Goal: Find contact information: Find contact information

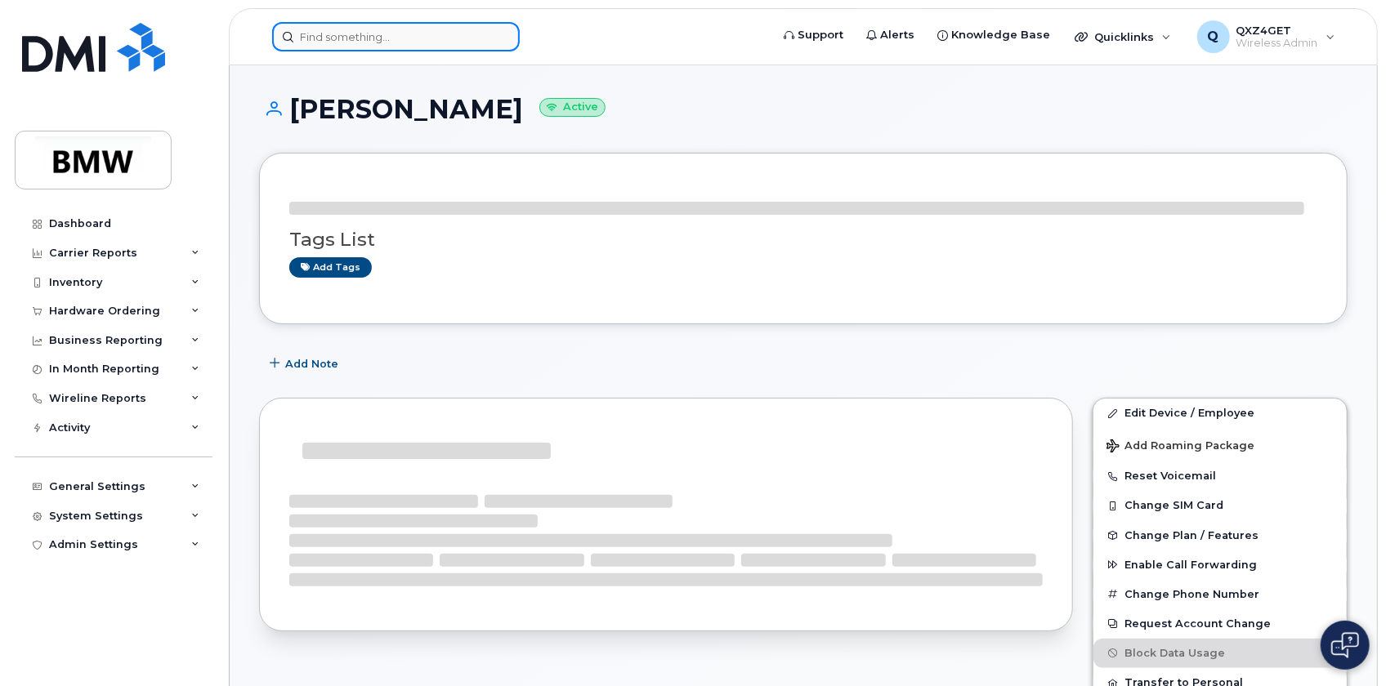
click at [328, 32] on input at bounding box center [396, 36] width 248 height 29
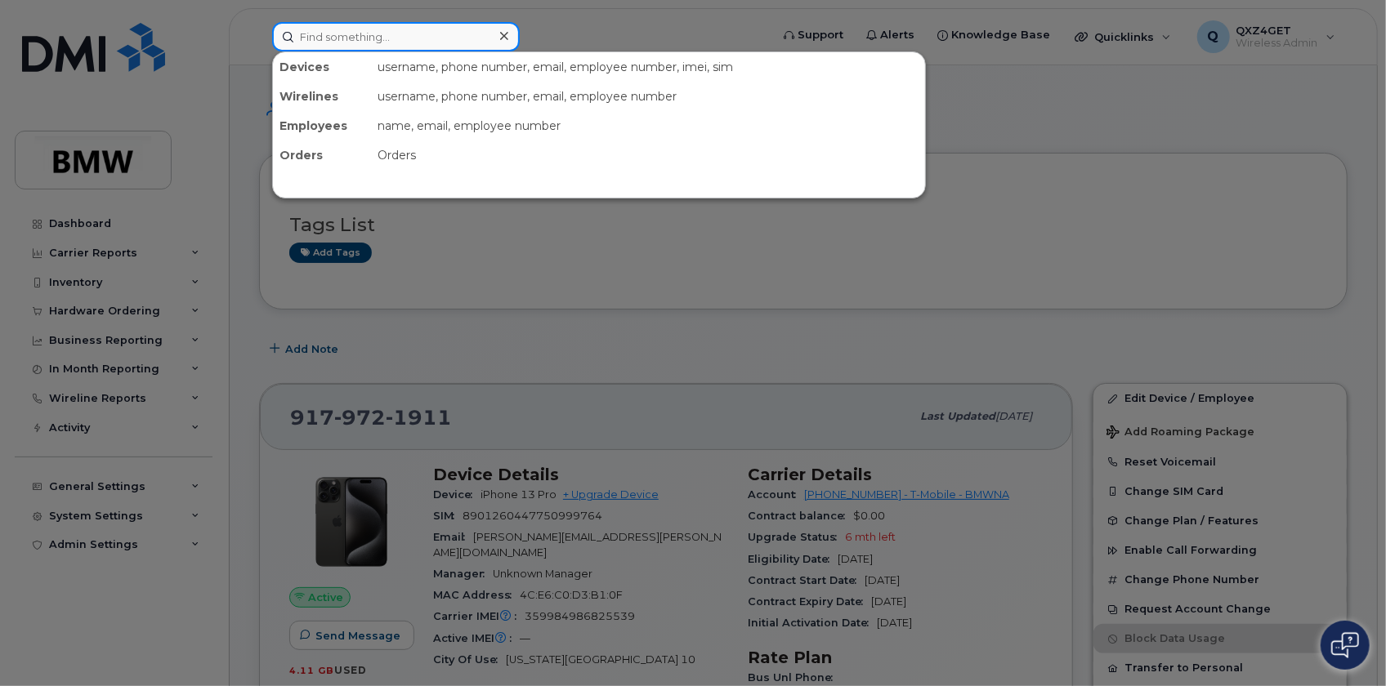
paste input "350304978207902"
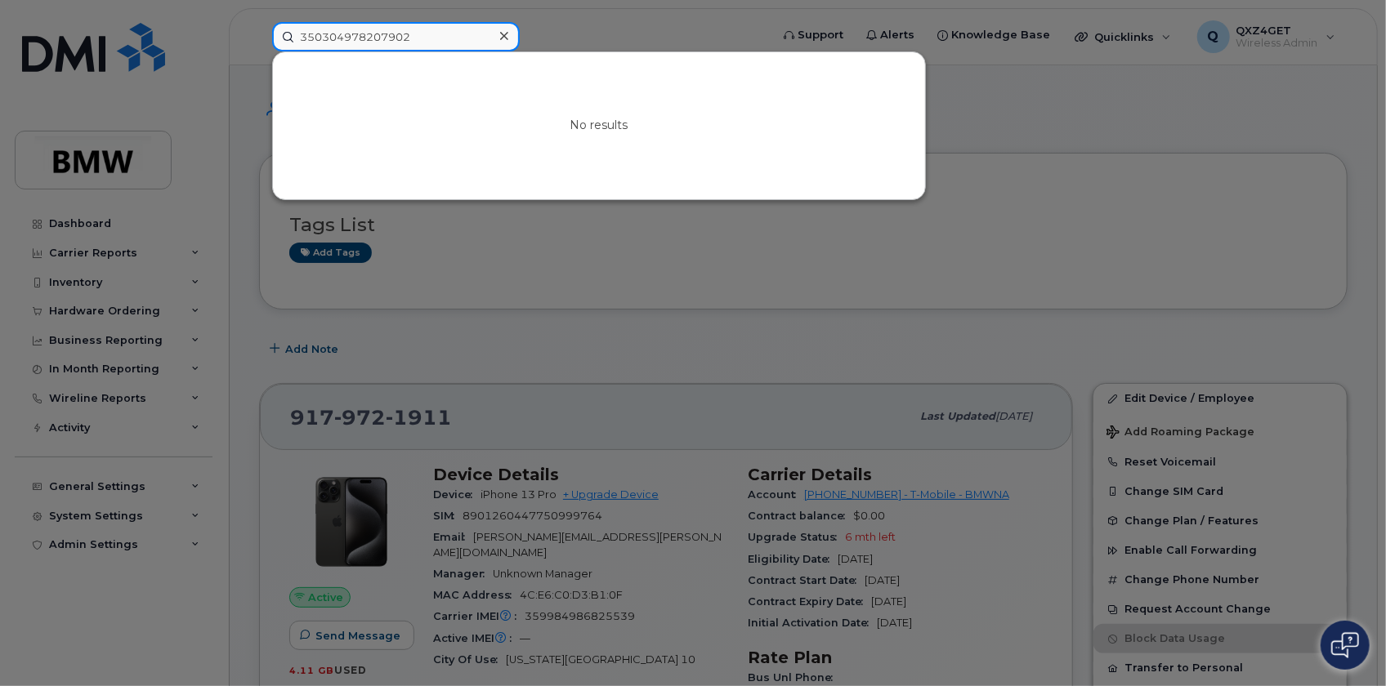
click at [426, 33] on input "350304978207902" at bounding box center [396, 36] width 248 height 29
drag, startPoint x: 426, startPoint y: 33, endPoint x: 208, endPoint y: 27, distance: 219.0
click at [259, 27] on div "350304978207902 No results" at bounding box center [515, 36] width 513 height 29
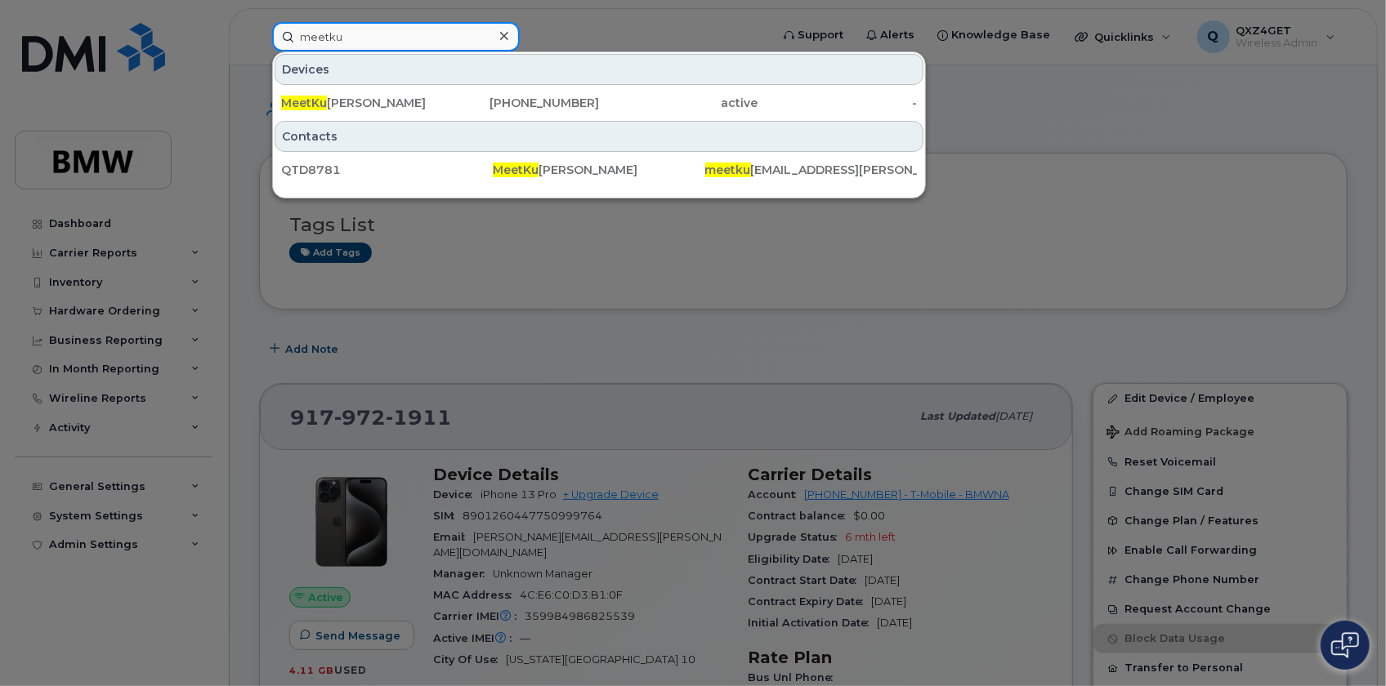
type input "meetku"
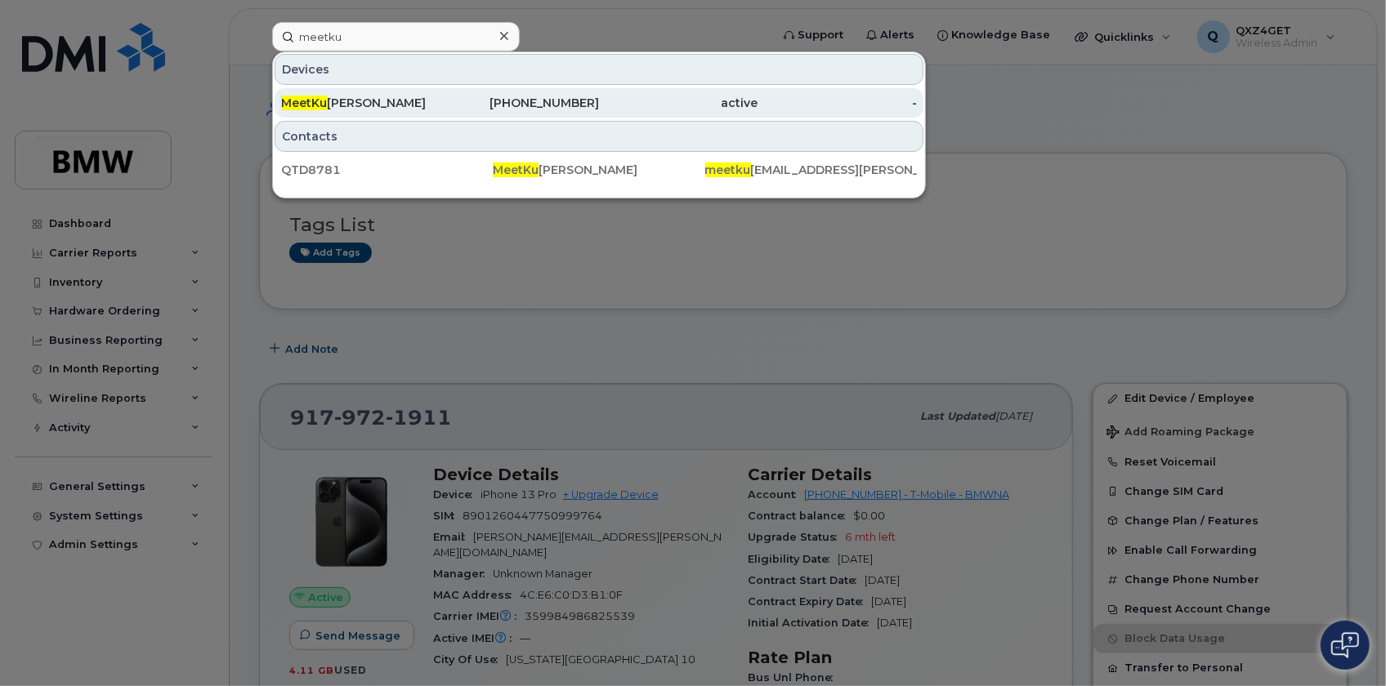
click at [405, 106] on div "MeetKu mar Patel" at bounding box center [360, 103] width 159 height 16
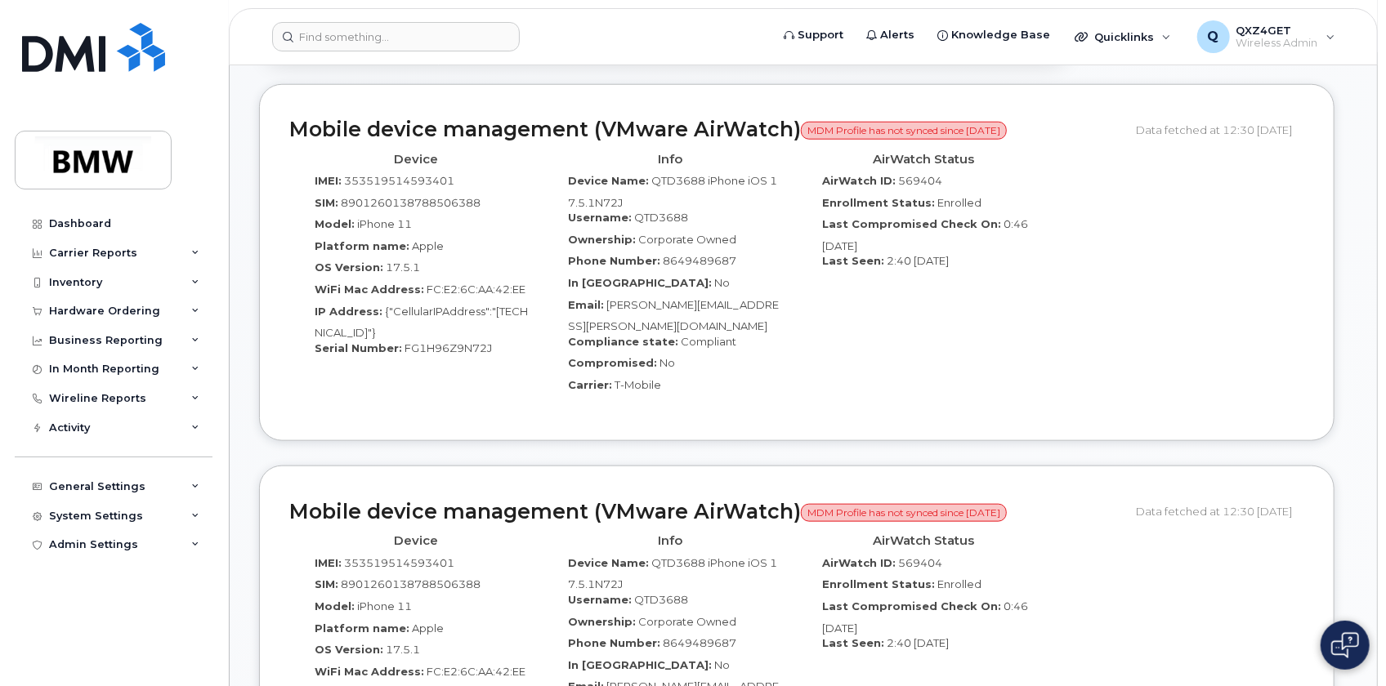
scroll to position [951, 0]
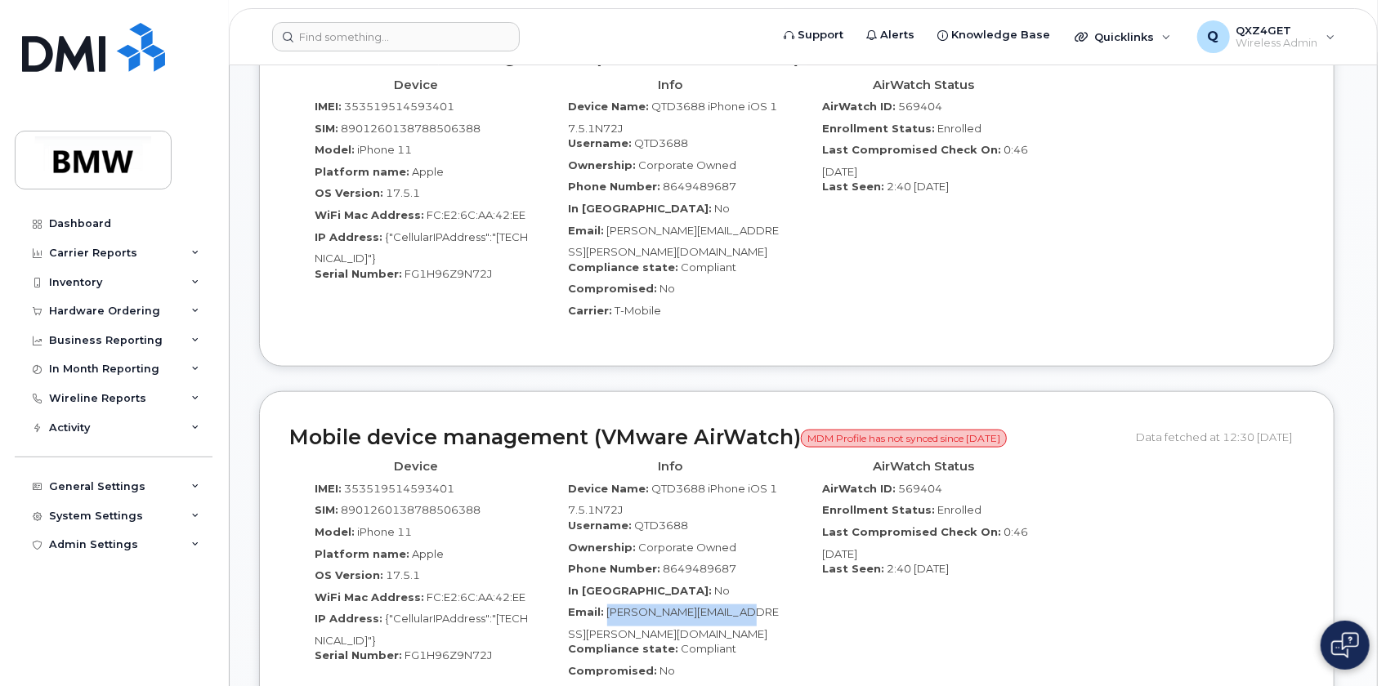
drag, startPoint x: 766, startPoint y: 580, endPoint x: 606, endPoint y: 580, distance: 160.1
click at [606, 605] on div "Email: Marie.Miller@bmwmc.com" at bounding box center [671, 623] width 230 height 37
copy span "Marie.Miller@bmwmc.com"
click at [341, 34] on input at bounding box center [396, 36] width 248 height 29
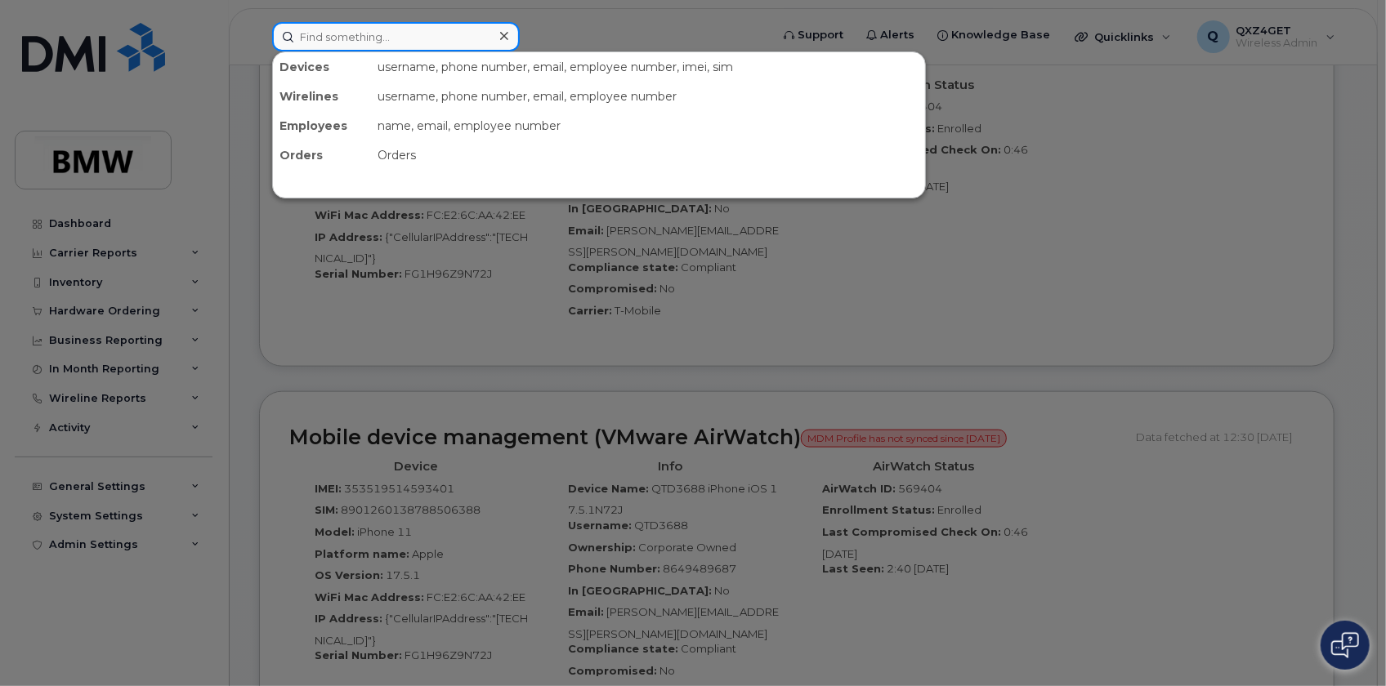
paste input "Marie.Miller@bmwmc.com"
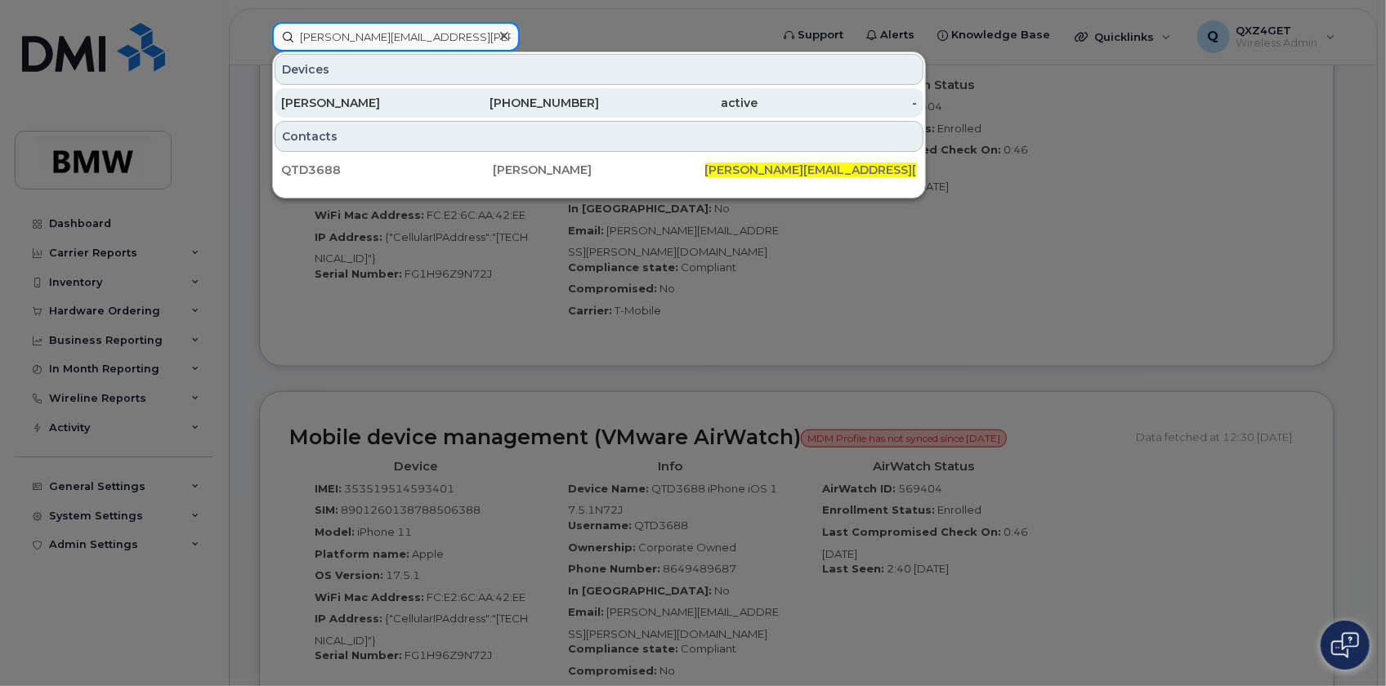
type input "Marie.Miller@bmwmc.com"
click at [334, 105] on div "Marie Miller" at bounding box center [360, 103] width 159 height 16
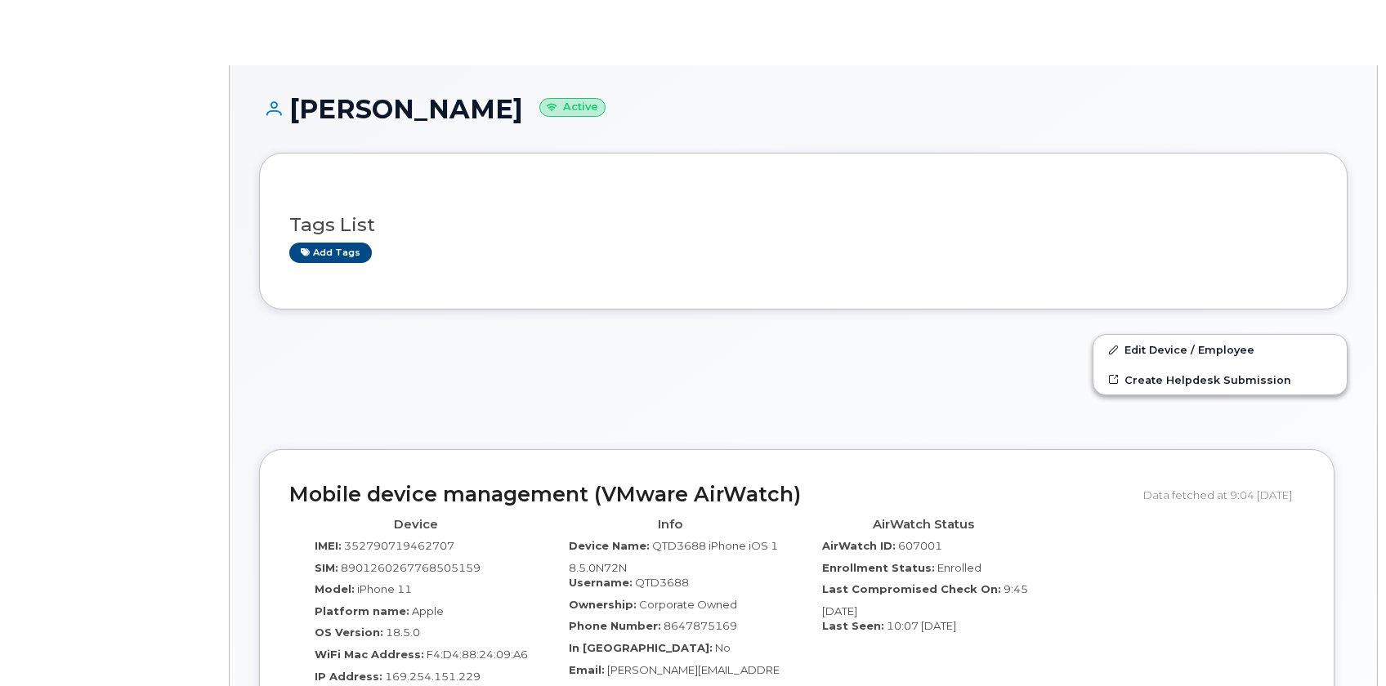
click at [338, 100] on h1 "[PERSON_NAME] Active" at bounding box center [803, 109] width 1088 height 29
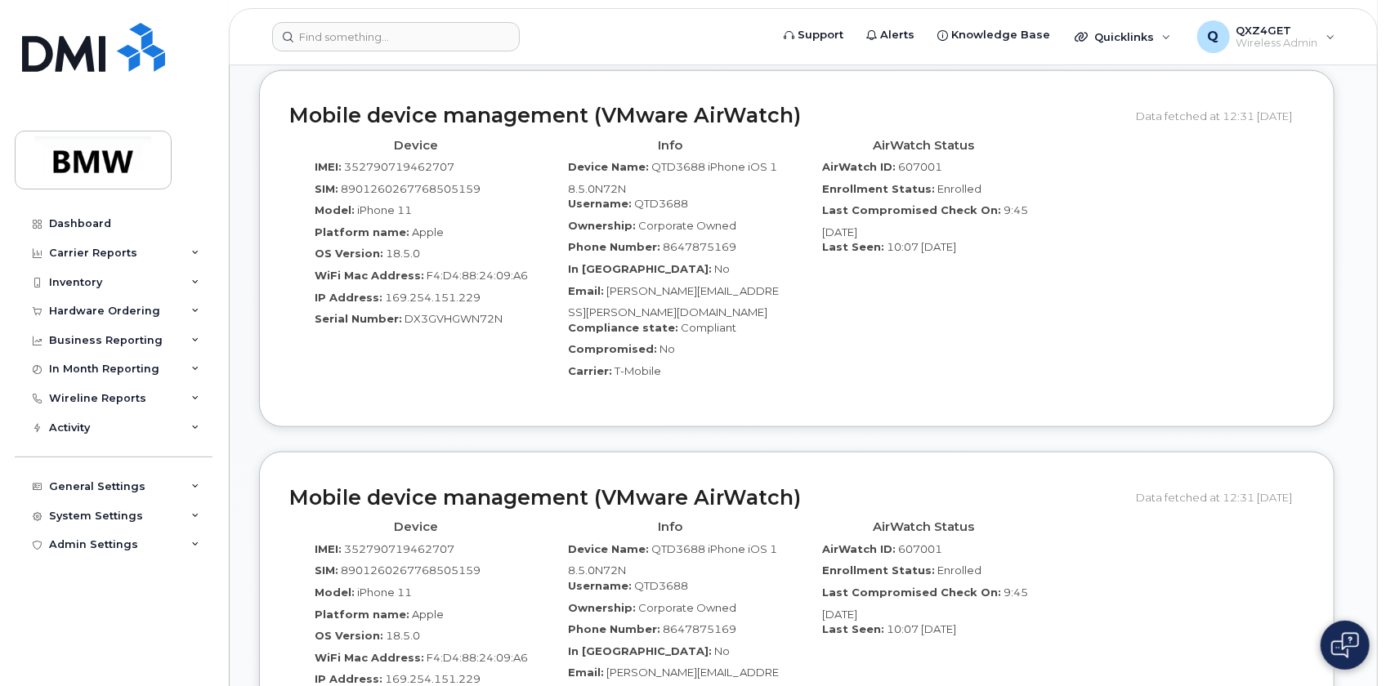
scroll to position [1039, 0]
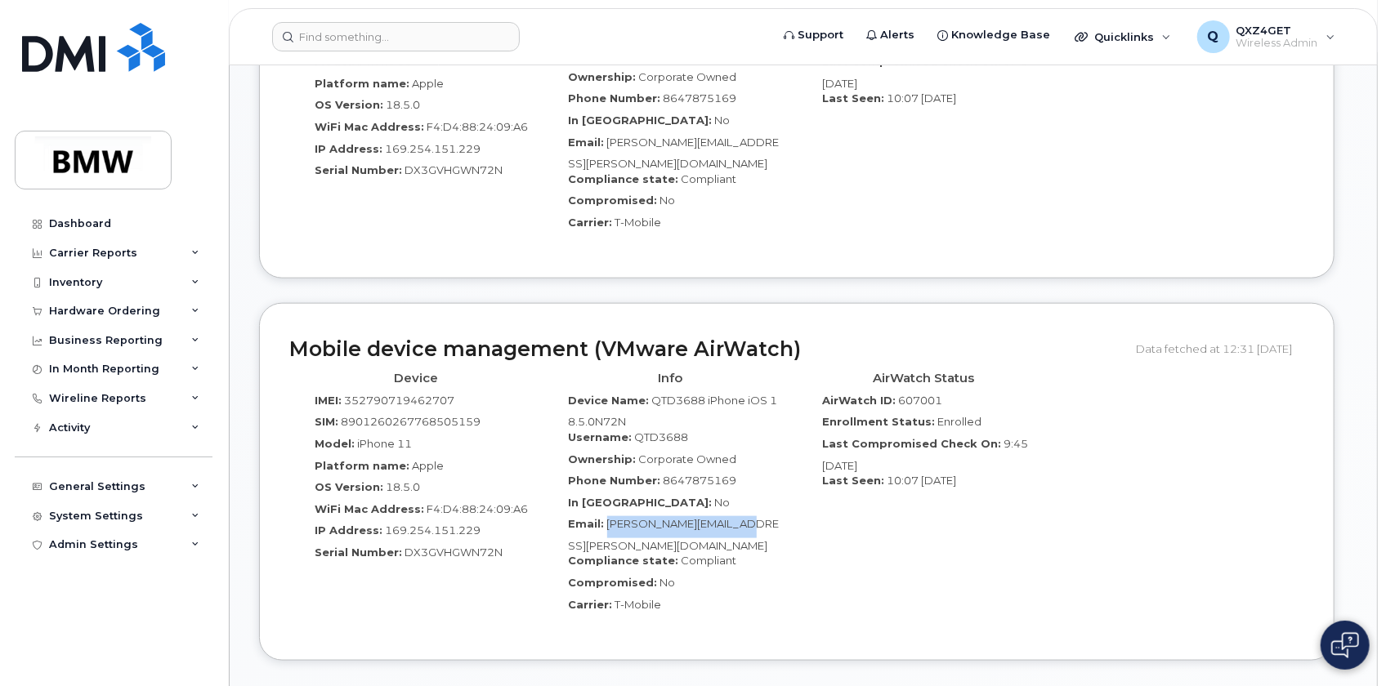
drag, startPoint x: 753, startPoint y: 494, endPoint x: 604, endPoint y: 495, distance: 149.5
click at [604, 516] on div "Email: [PERSON_NAME][EMAIL_ADDRESS][PERSON_NAME][DOMAIN_NAME]" at bounding box center [671, 534] width 230 height 37
copy span "[PERSON_NAME][EMAIL_ADDRESS][PERSON_NAME][DOMAIN_NAME]"
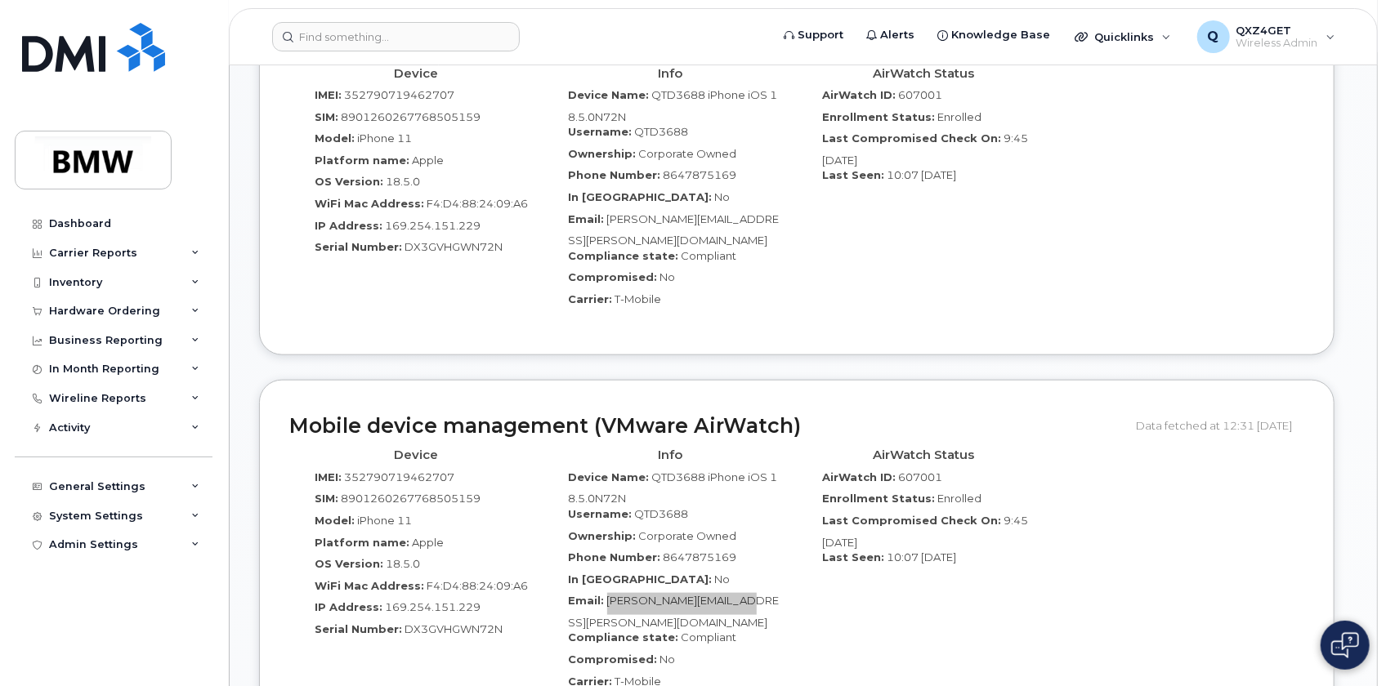
scroll to position [891, 0]
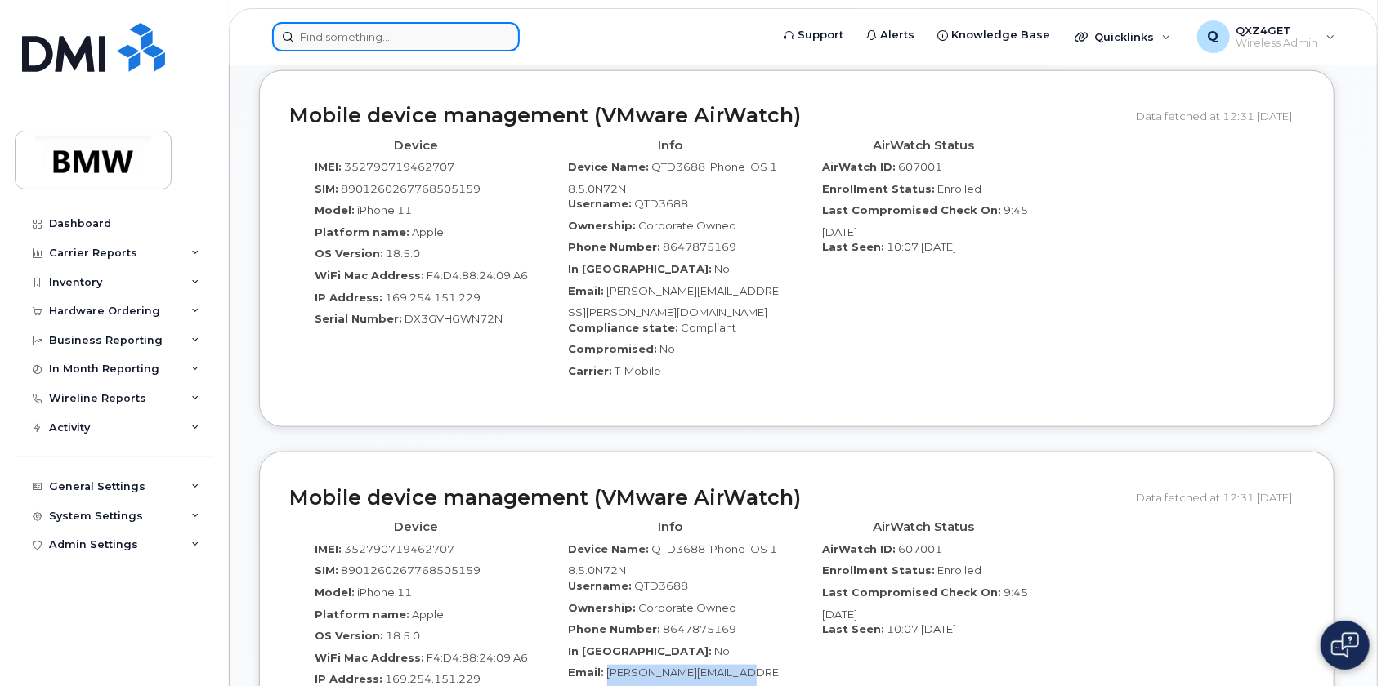
drag, startPoint x: 362, startPoint y: 36, endPoint x: 356, endPoint y: 43, distance: 9.3
click at [356, 43] on input at bounding box center [396, 36] width 248 height 29
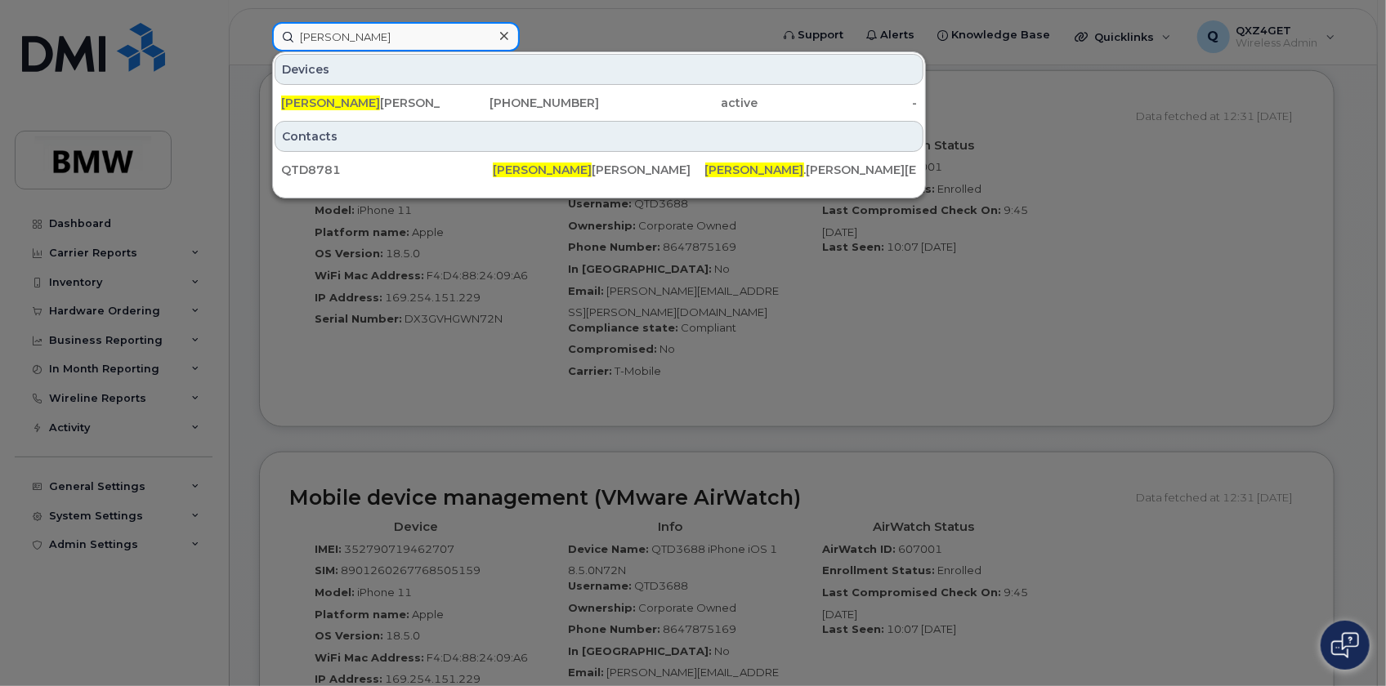
type input "meetkumar"
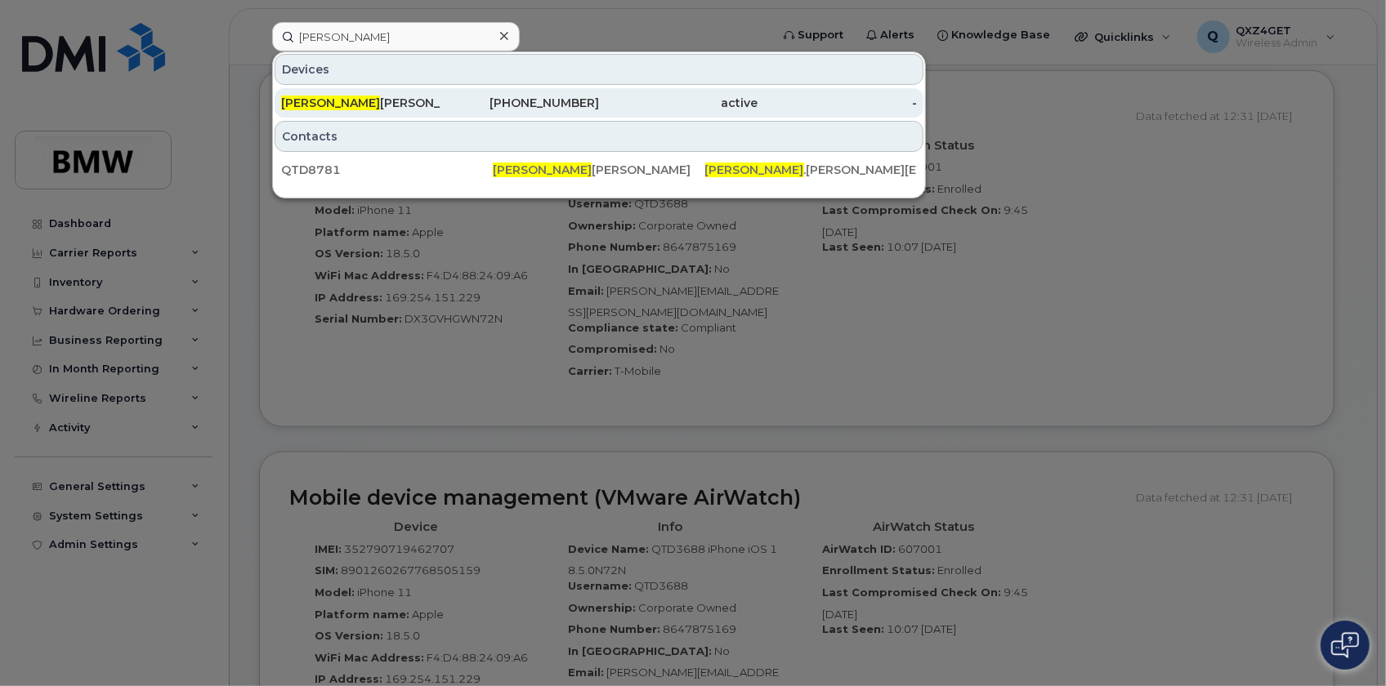
click at [396, 98] on div "MeetKumar Patel" at bounding box center [360, 103] width 159 height 16
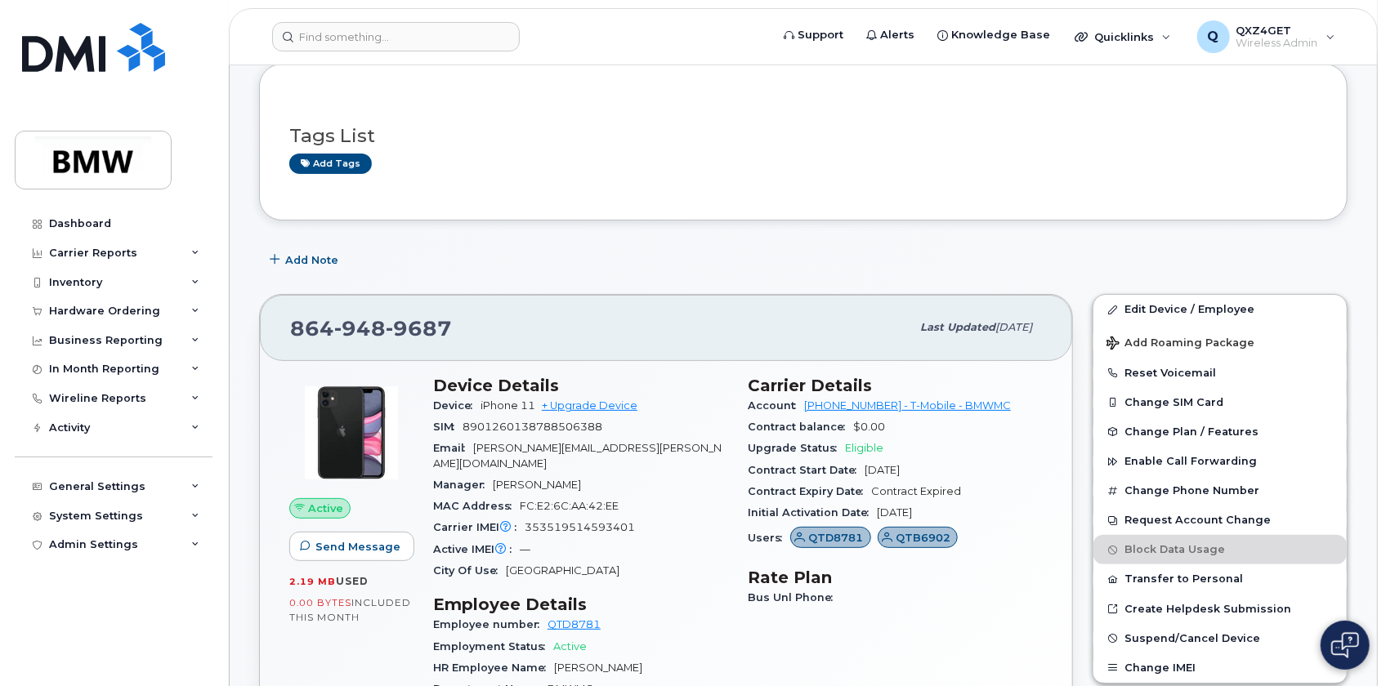
scroll to position [74, 0]
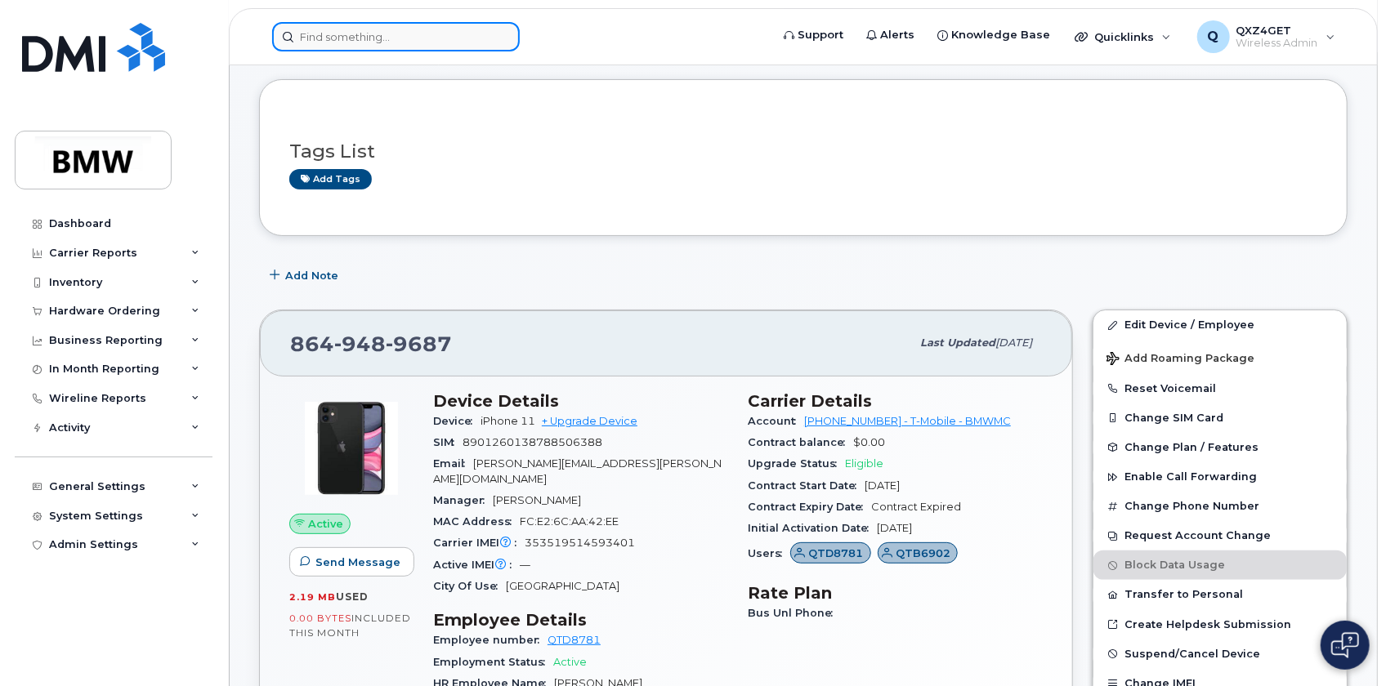
click at [391, 26] on input at bounding box center [396, 36] width 248 height 29
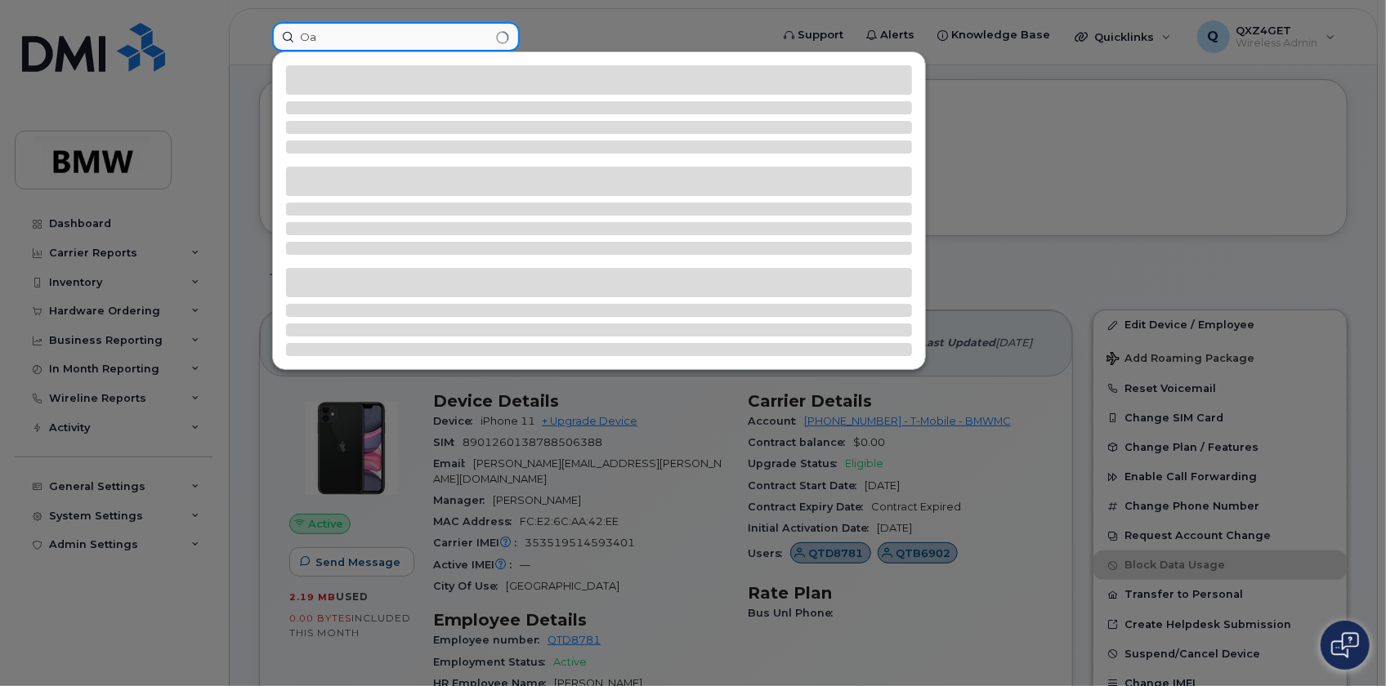
type input "O"
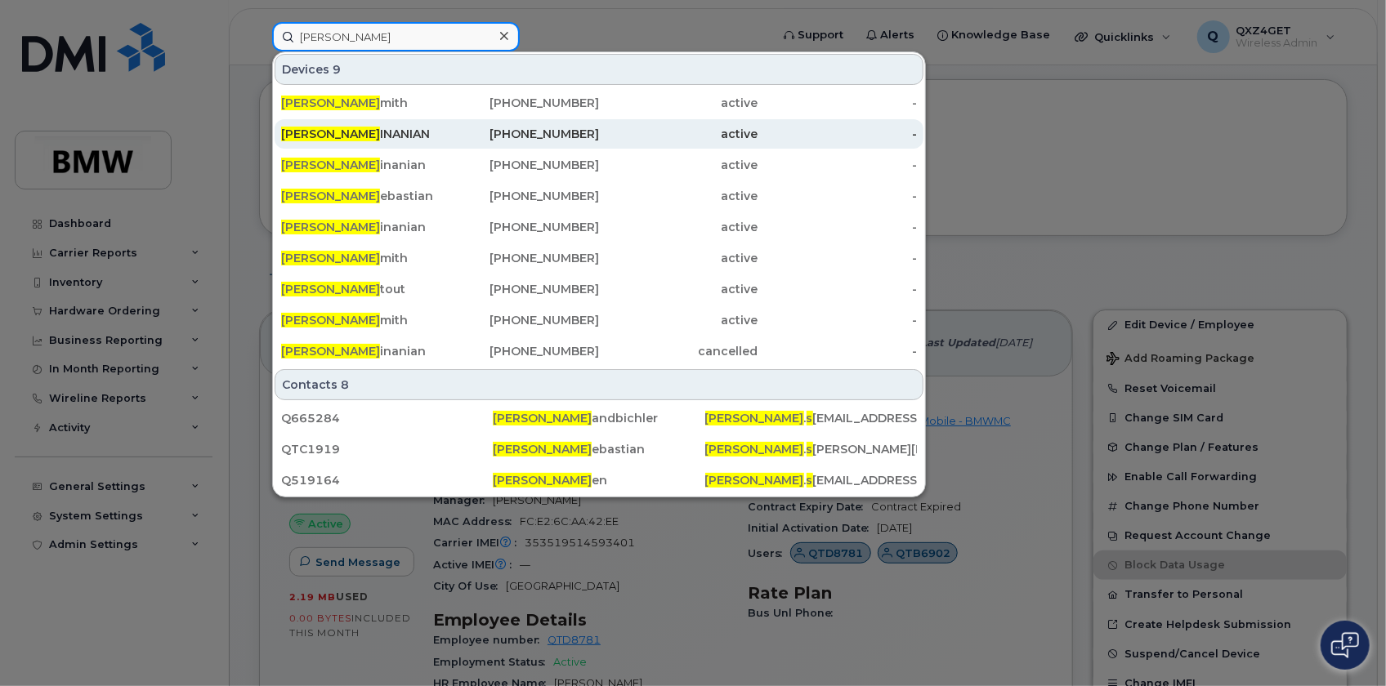
type input "Paul s"
click at [368, 131] on div "PAUL S INANIAN" at bounding box center [360, 134] width 159 height 16
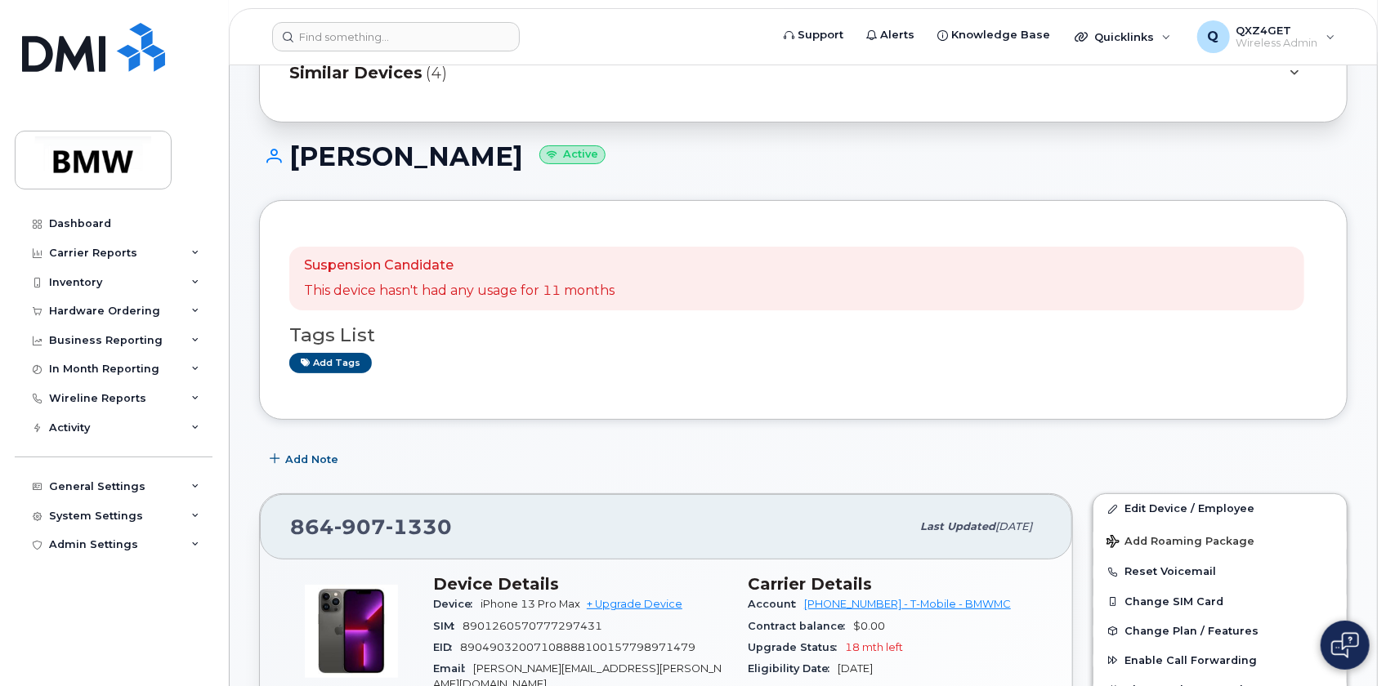
scroll to position [74, 0]
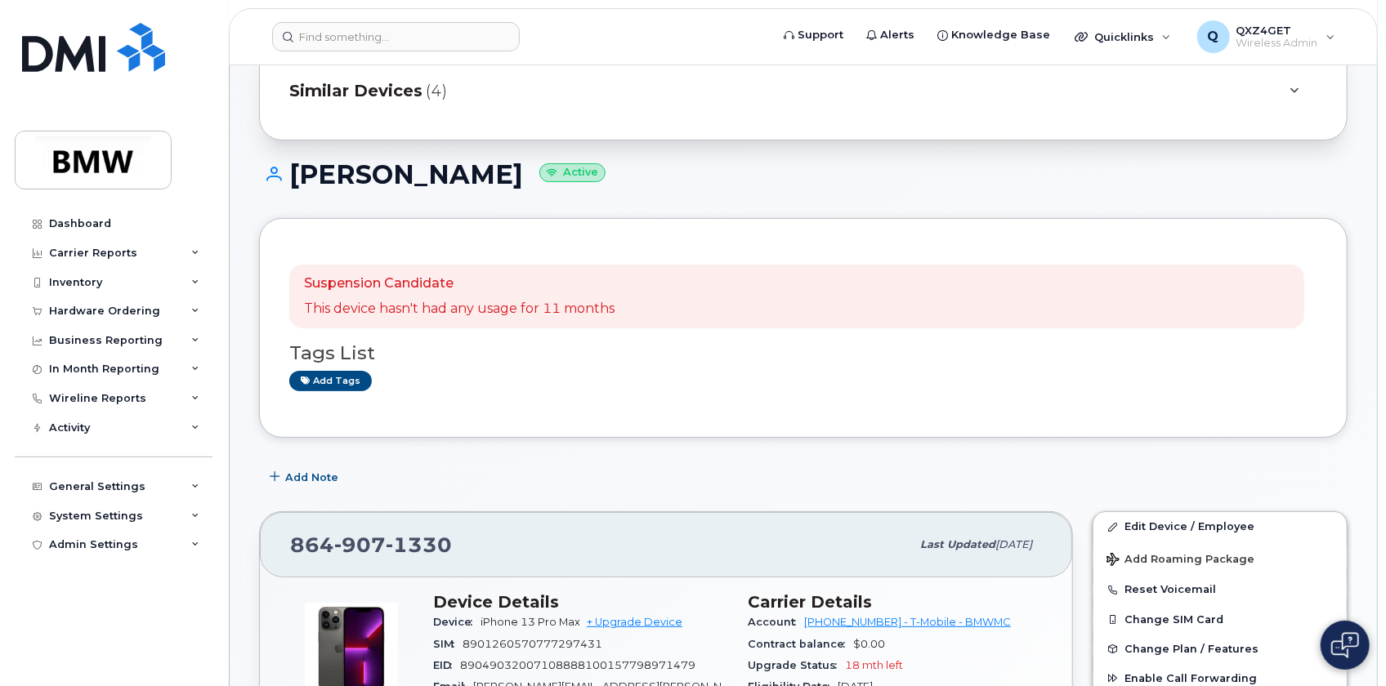
click at [367, 91] on span "Similar Devices" at bounding box center [355, 91] width 133 height 24
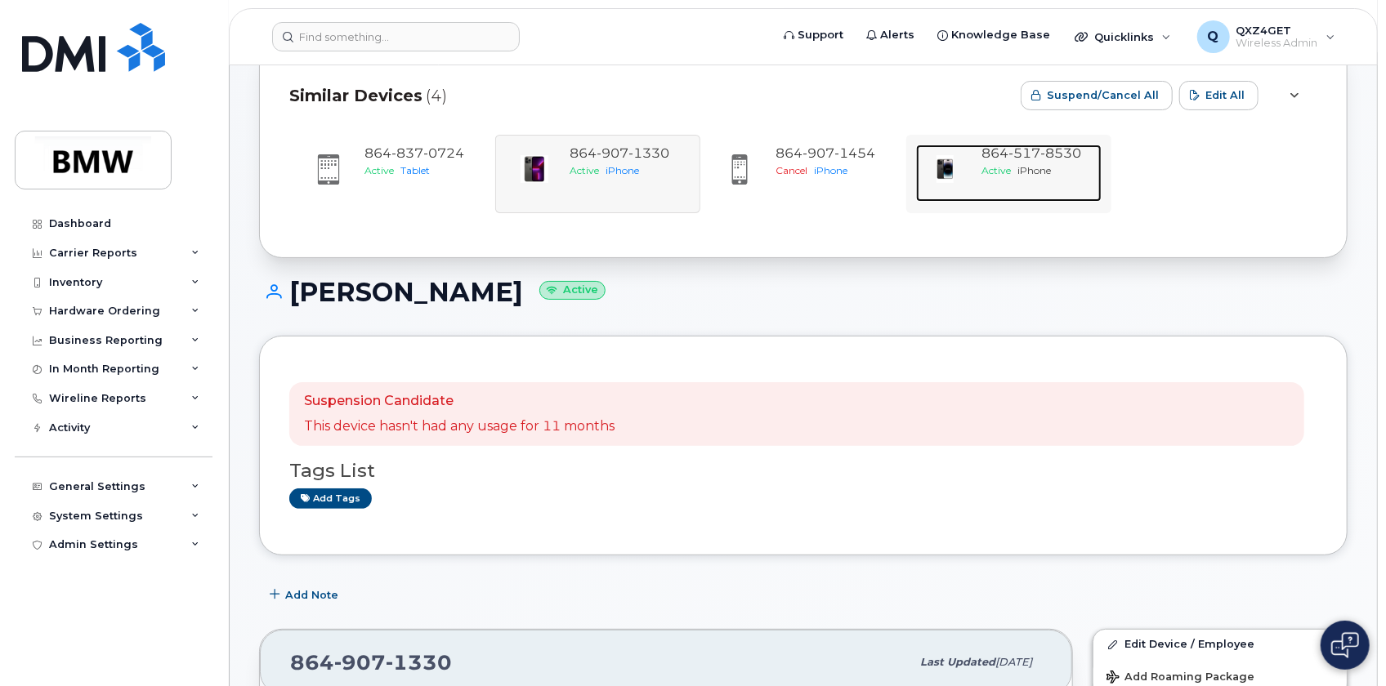
click at [1040, 157] on span "517" at bounding box center [1060, 153] width 41 height 16
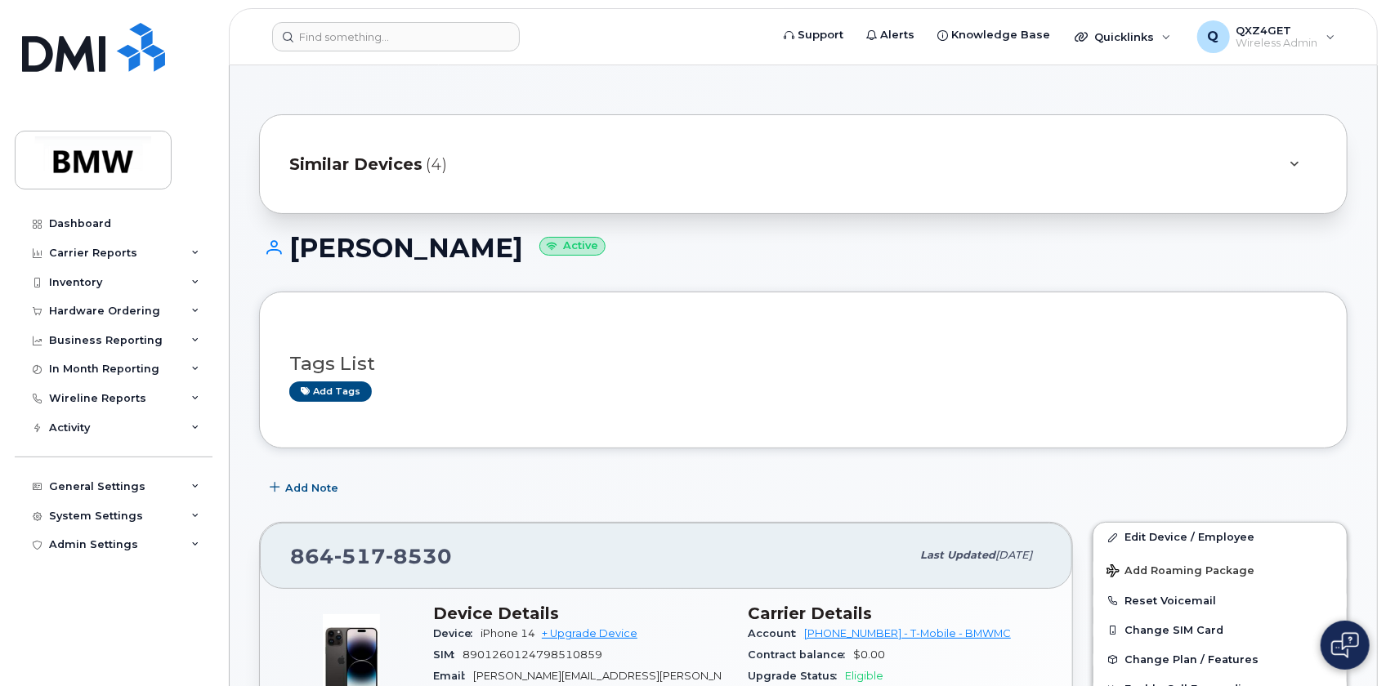
click at [408, 169] on span "Similar Devices" at bounding box center [355, 165] width 133 height 24
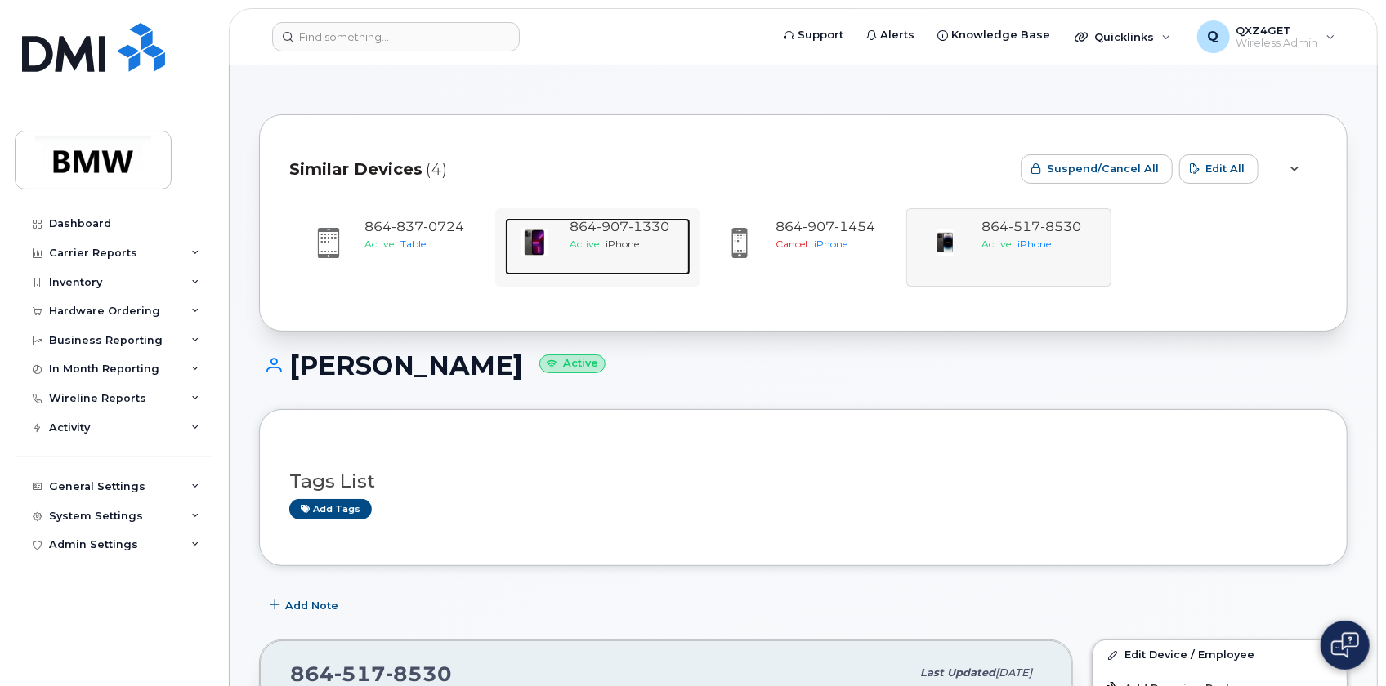
drag, startPoint x: 523, startPoint y: 234, endPoint x: 564, endPoint y: 234, distance: 40.9
click at [525, 234] on img at bounding box center [534, 242] width 33 height 33
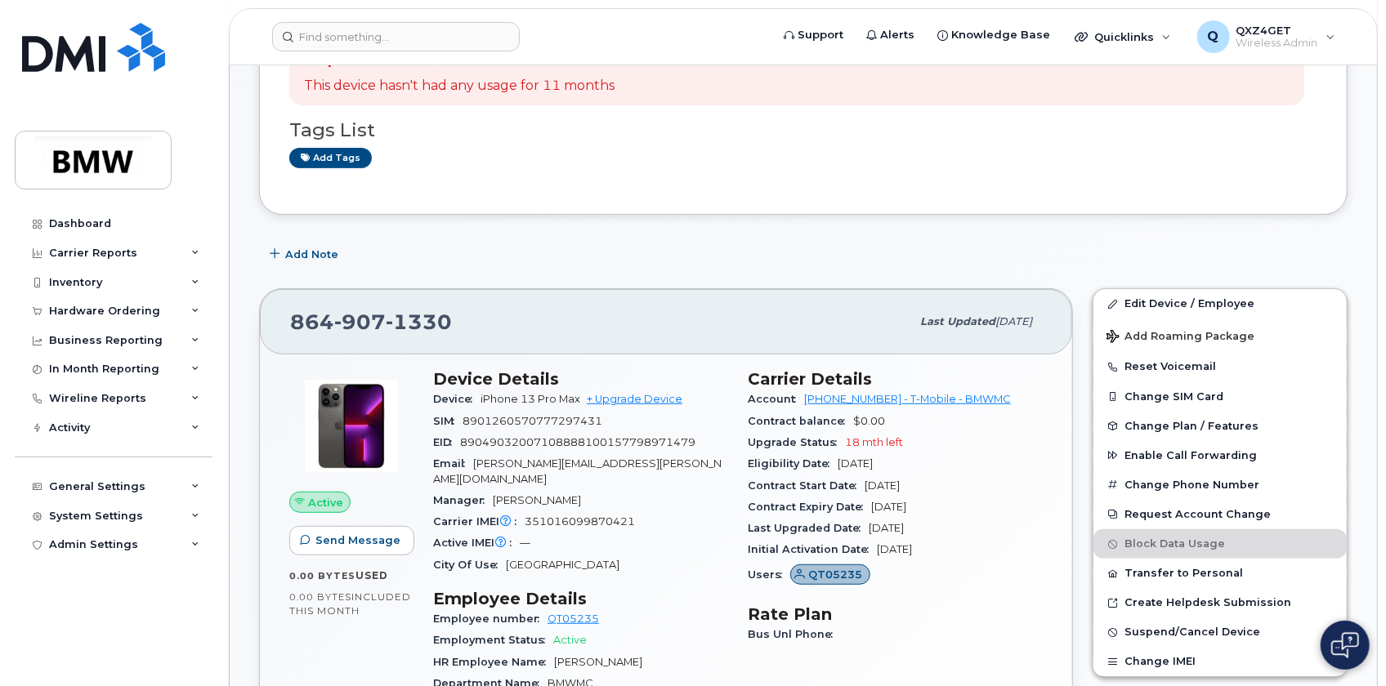
scroll to position [371, 0]
